Goal: Navigation & Orientation: Understand site structure

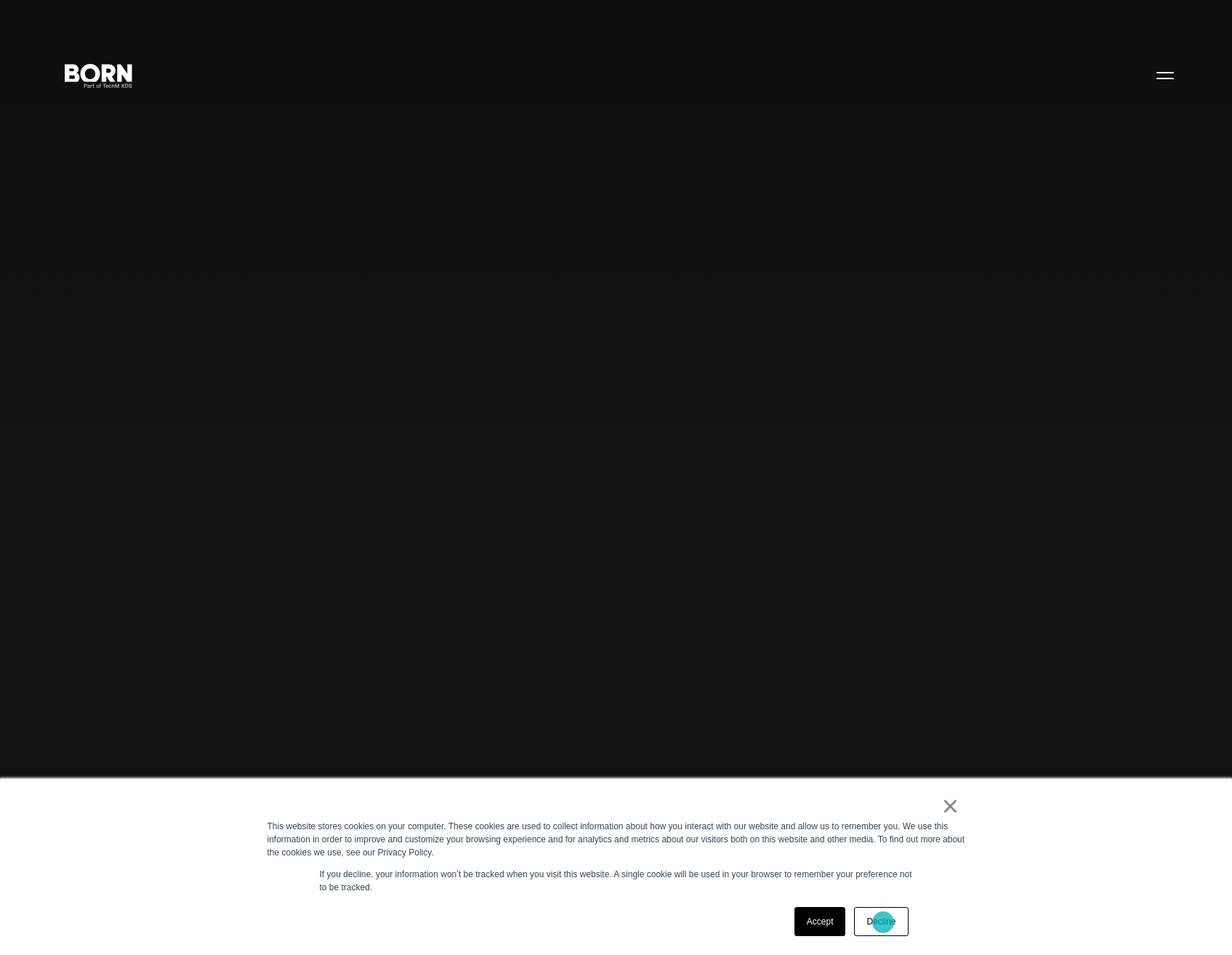
click at [883, 922] on link "Decline" at bounding box center [880, 921] width 53 height 29
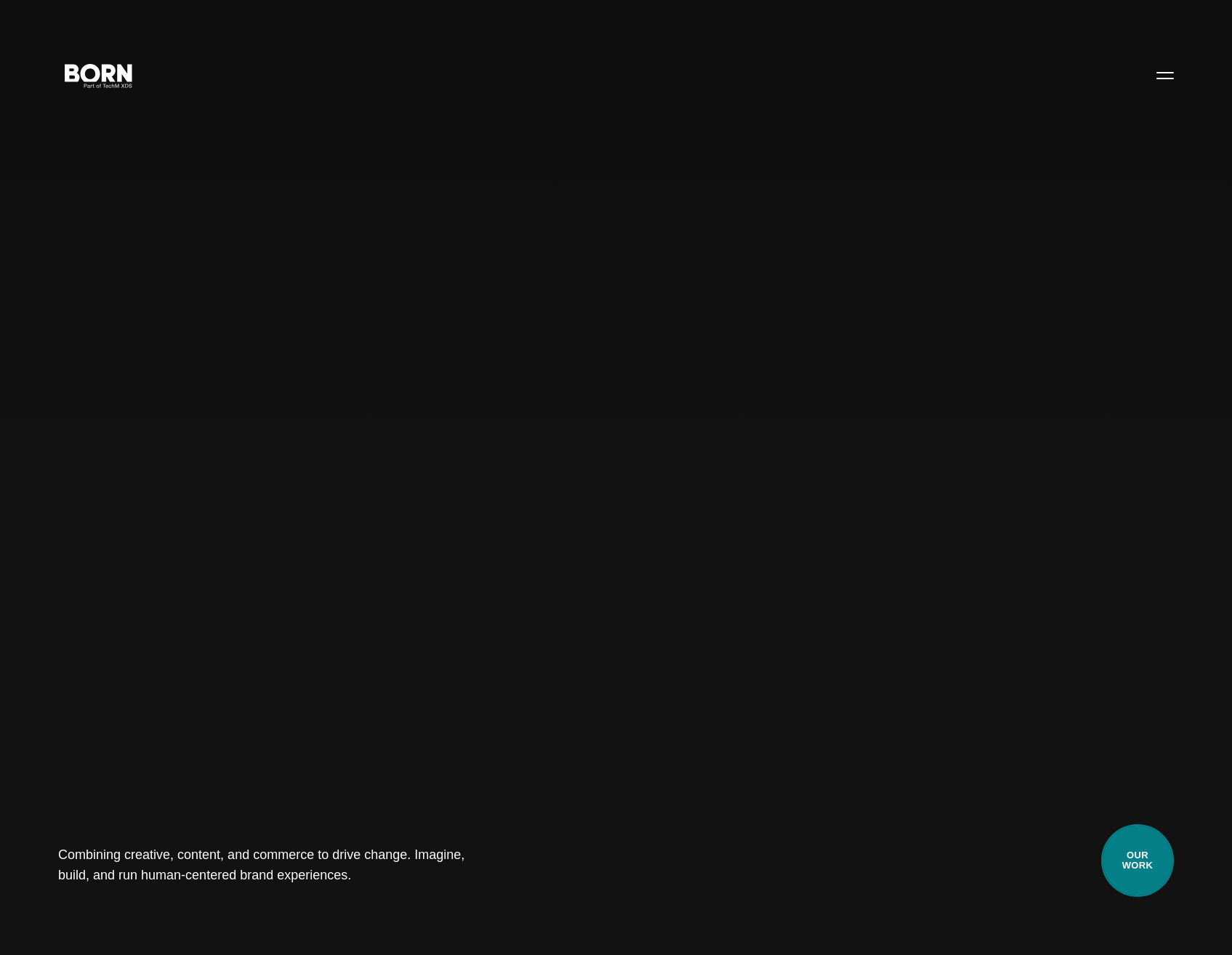
click at [1150, 876] on link "Our Work" at bounding box center [1137, 860] width 72 height 72
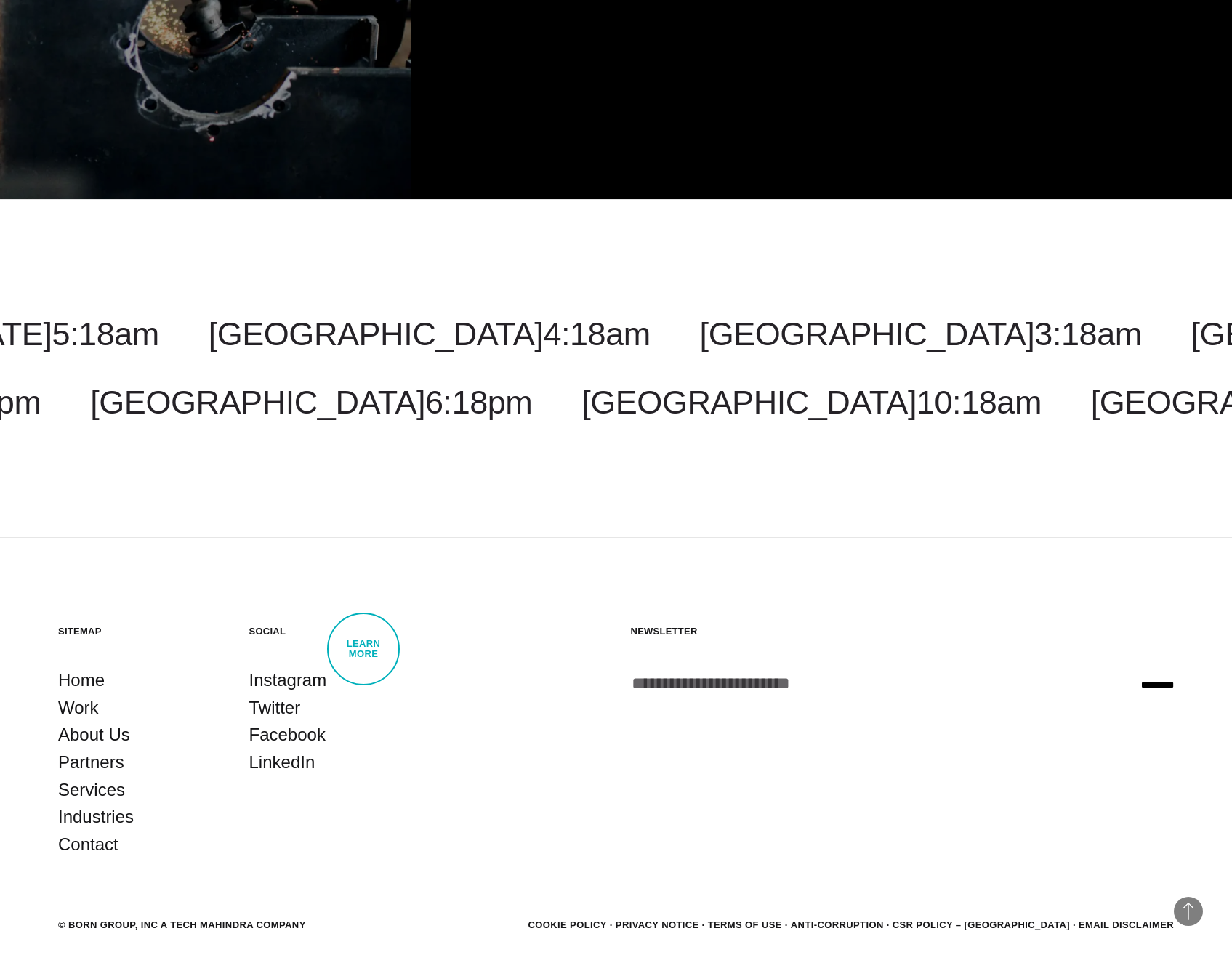
scroll to position [4553, 0]
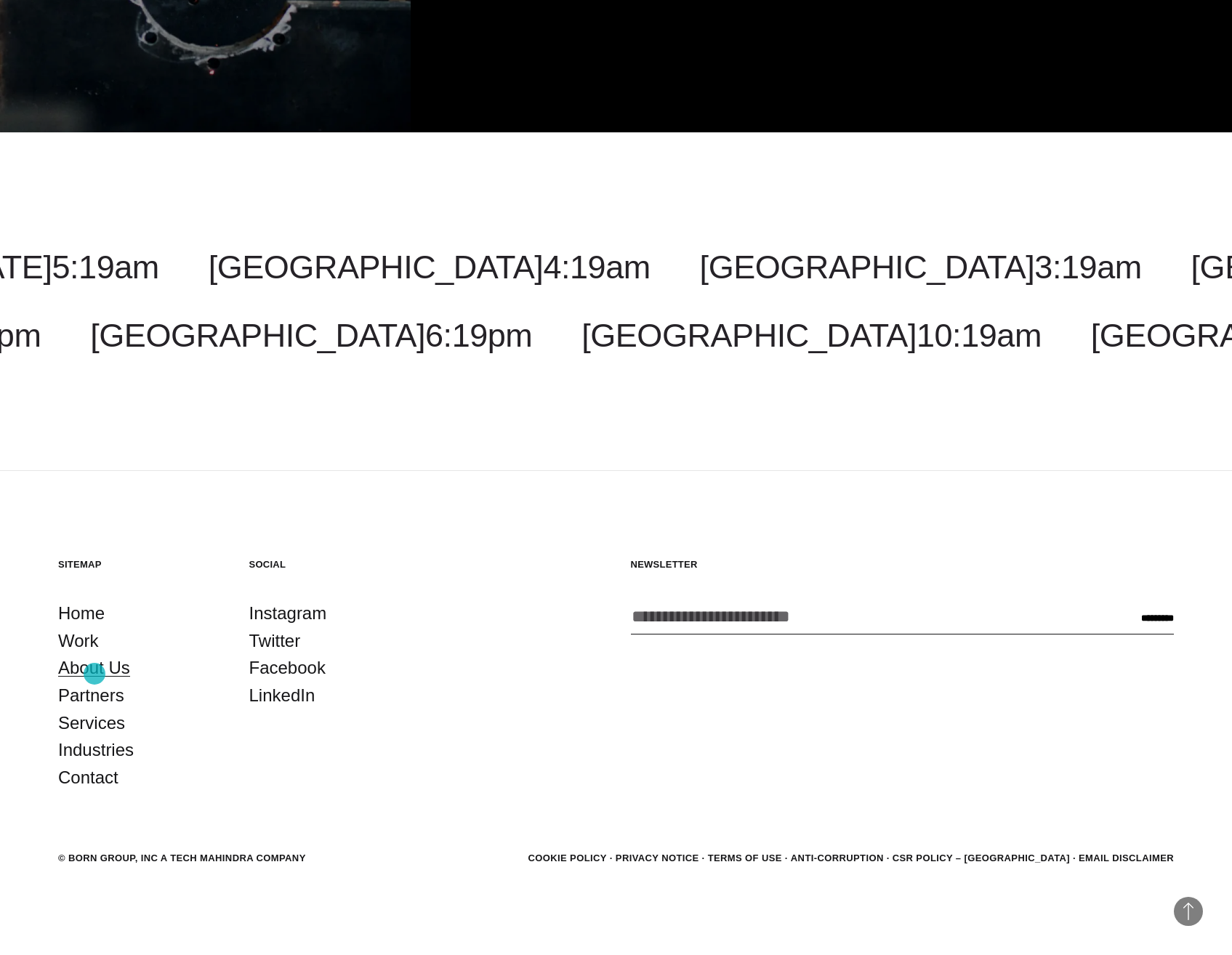
click at [95, 673] on link "About Us" at bounding box center [94, 667] width 72 height 28
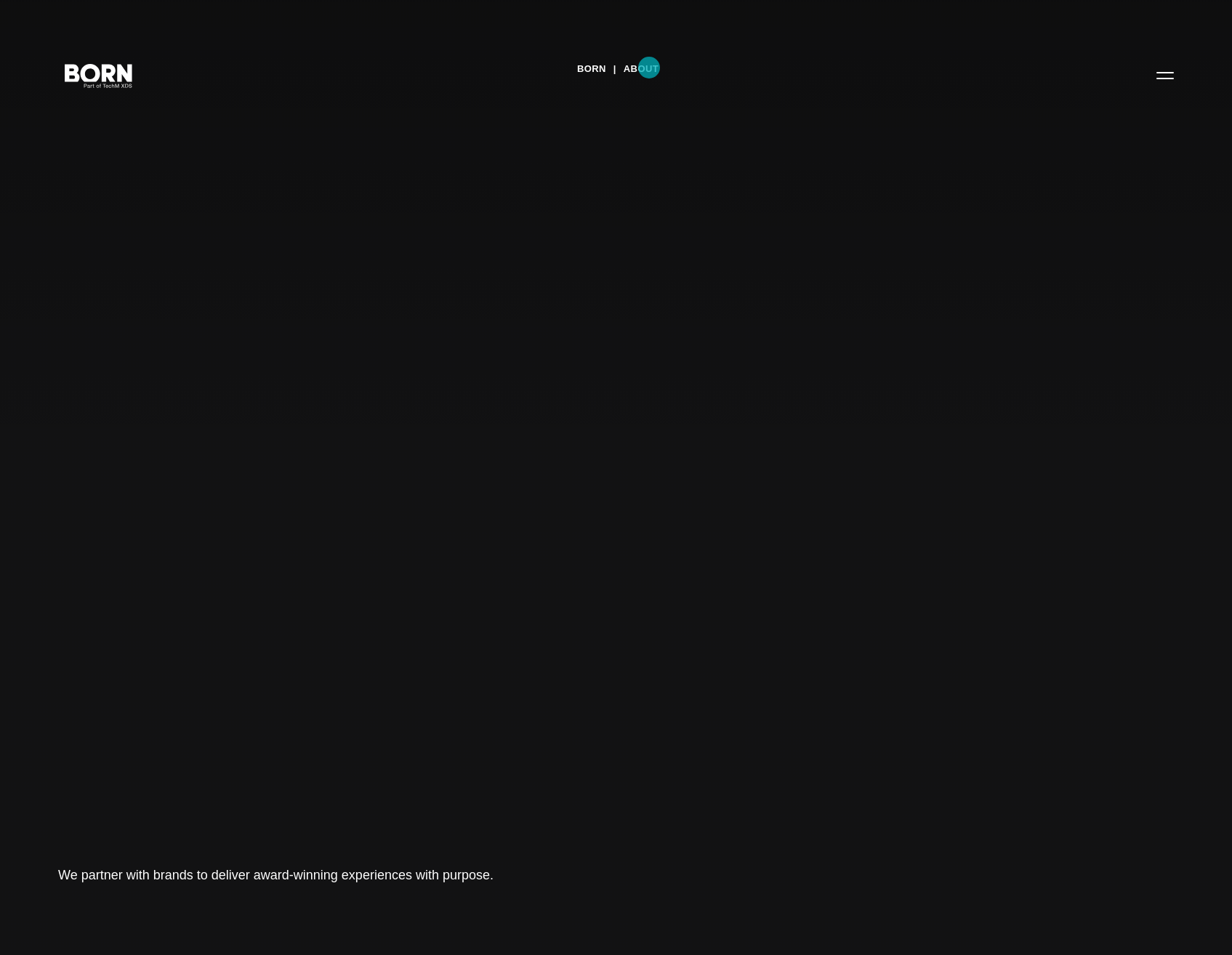
click at [649, 67] on link "About" at bounding box center [641, 68] width 34 height 22
click at [1153, 82] on button "Primary Menu" at bounding box center [1165, 74] width 34 height 30
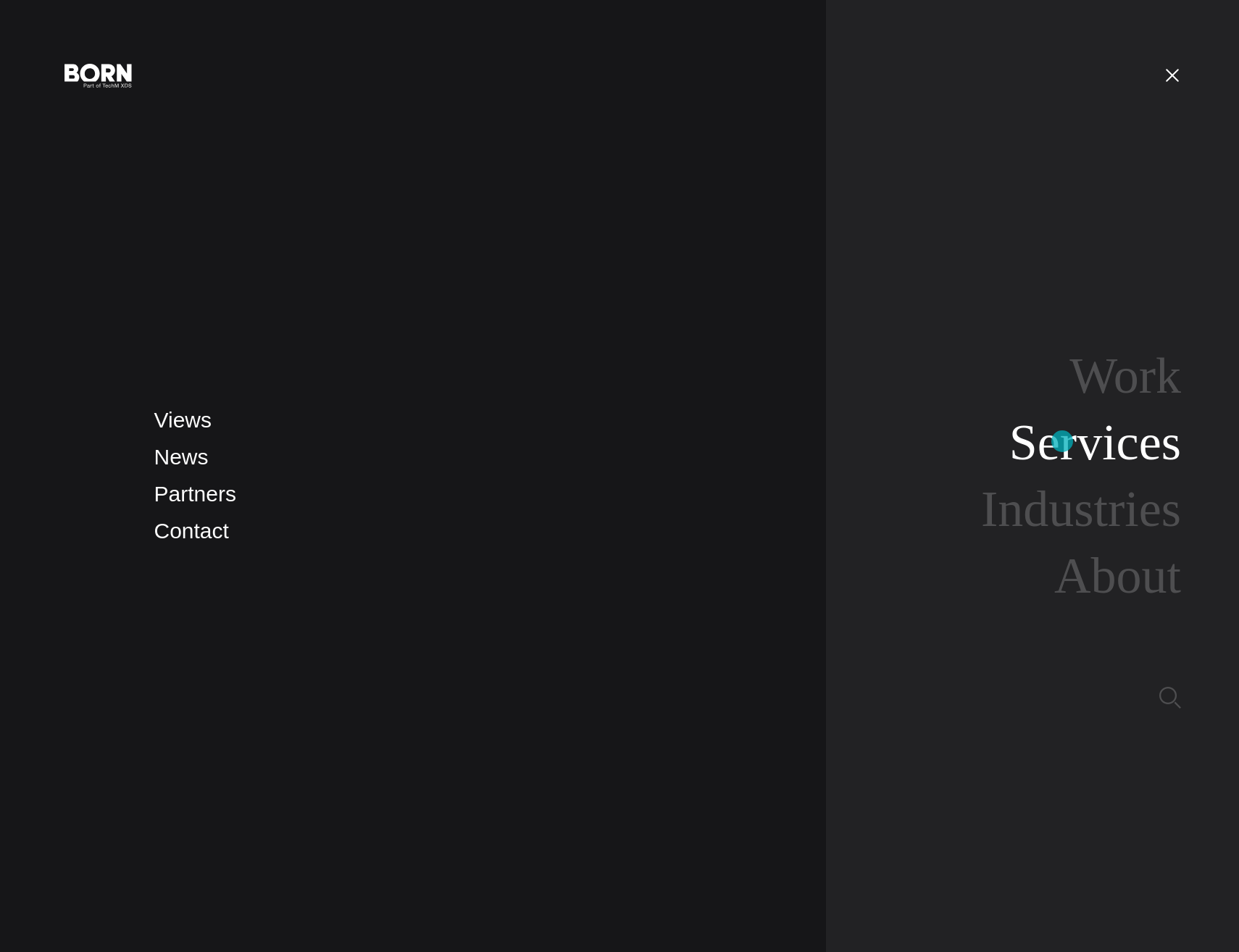
click at [1062, 441] on link "Services" at bounding box center [1095, 442] width 172 height 56
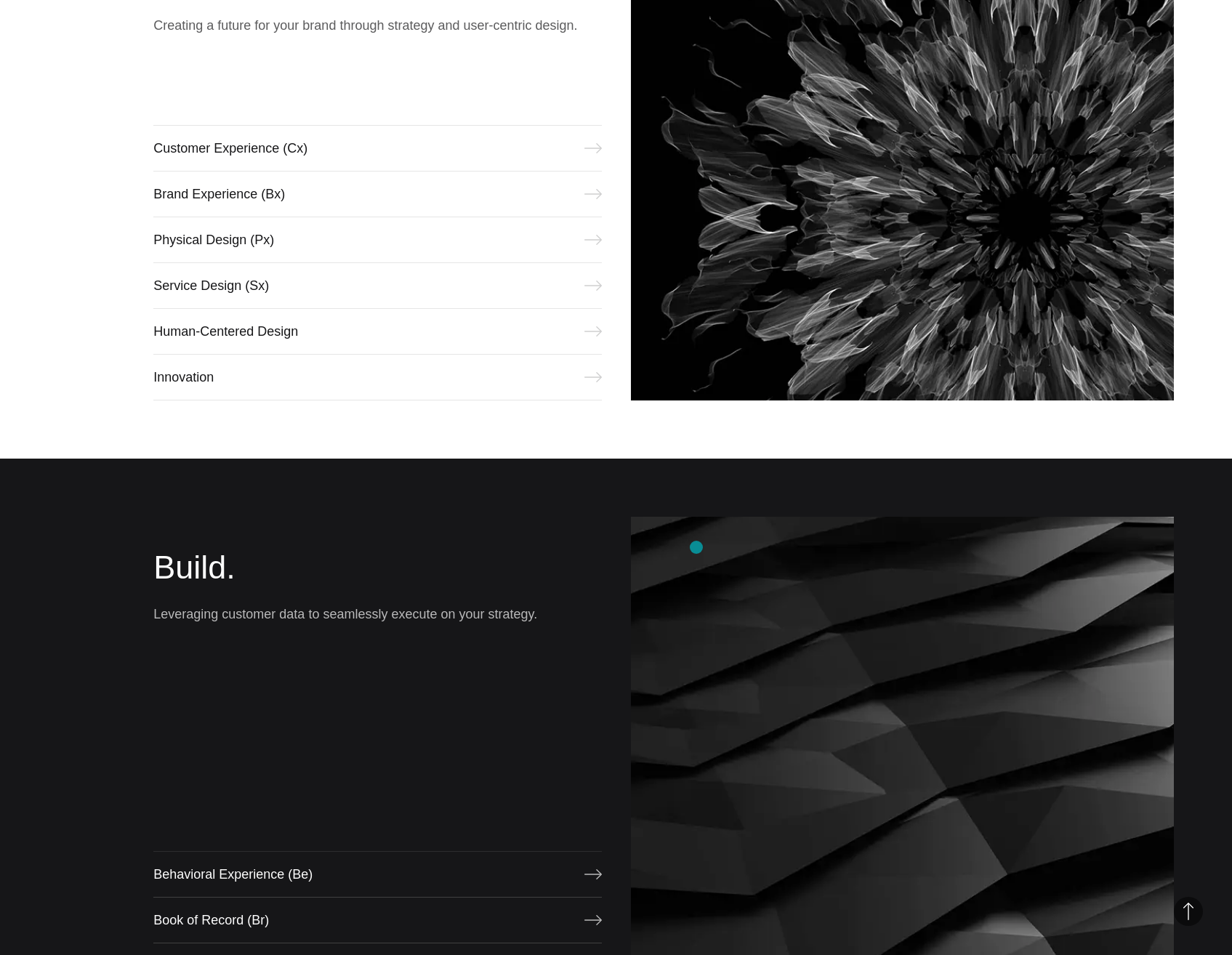
scroll to position [1017, 0]
